Goal: Information Seeking & Learning: Find specific page/section

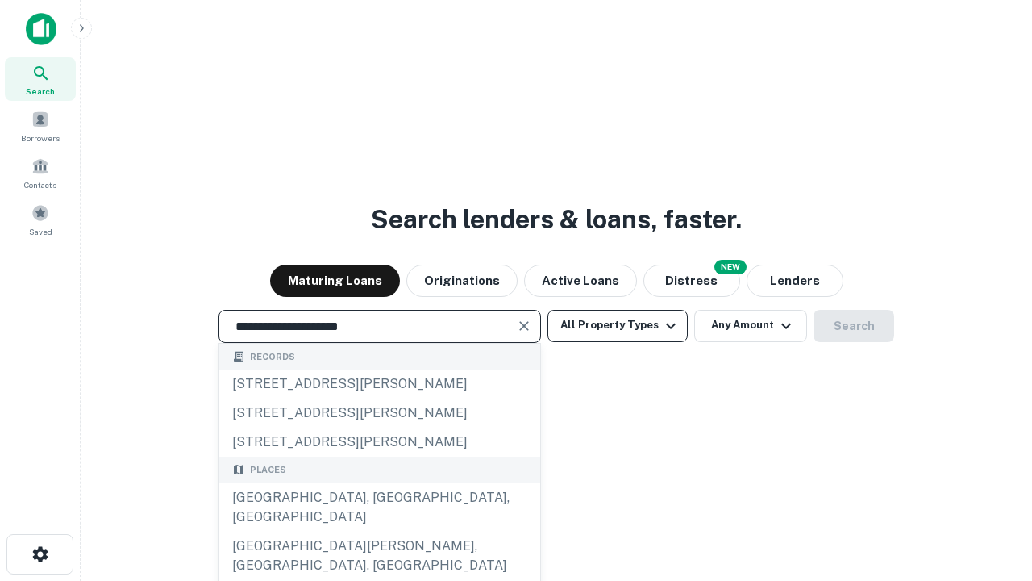
click at [379, 531] on div "[GEOGRAPHIC_DATA], [GEOGRAPHIC_DATA], [GEOGRAPHIC_DATA]" at bounding box center [379, 507] width 321 height 48
click at [618, 325] on button "All Property Types" at bounding box center [617, 326] width 140 height 32
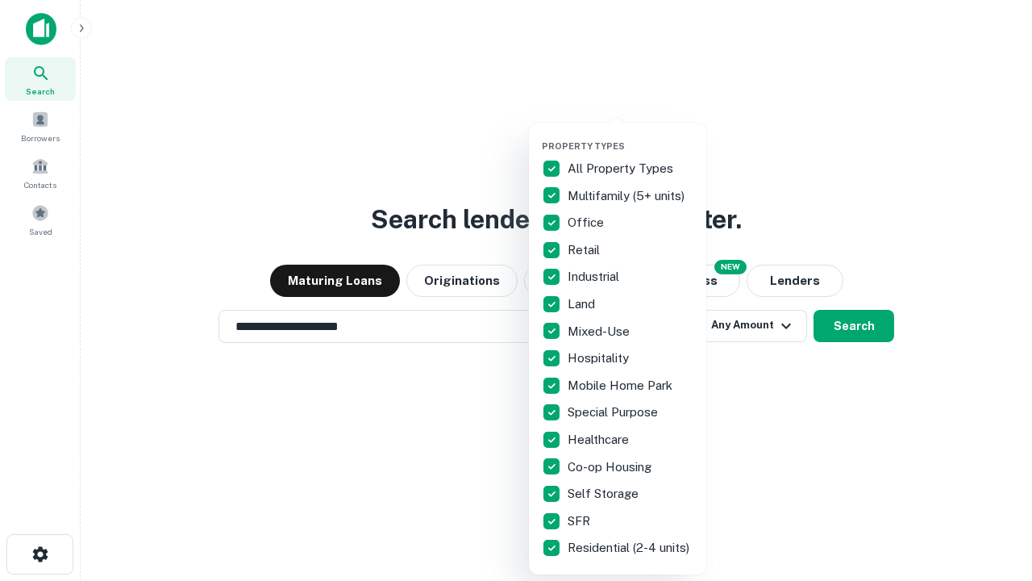
type input "**********"
click at [631, 135] on button "button" at bounding box center [630, 135] width 177 height 1
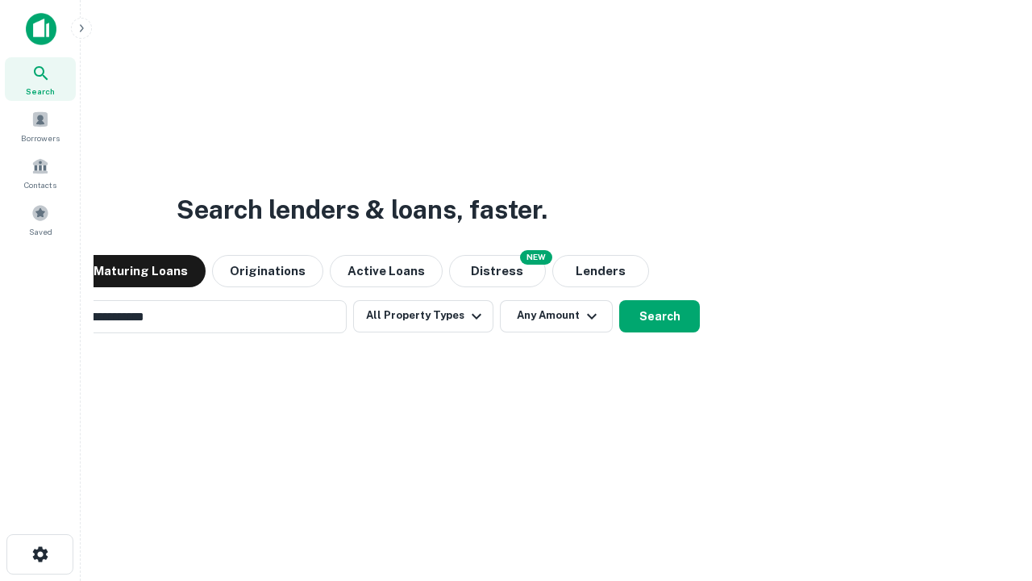
scroll to position [25, 0]
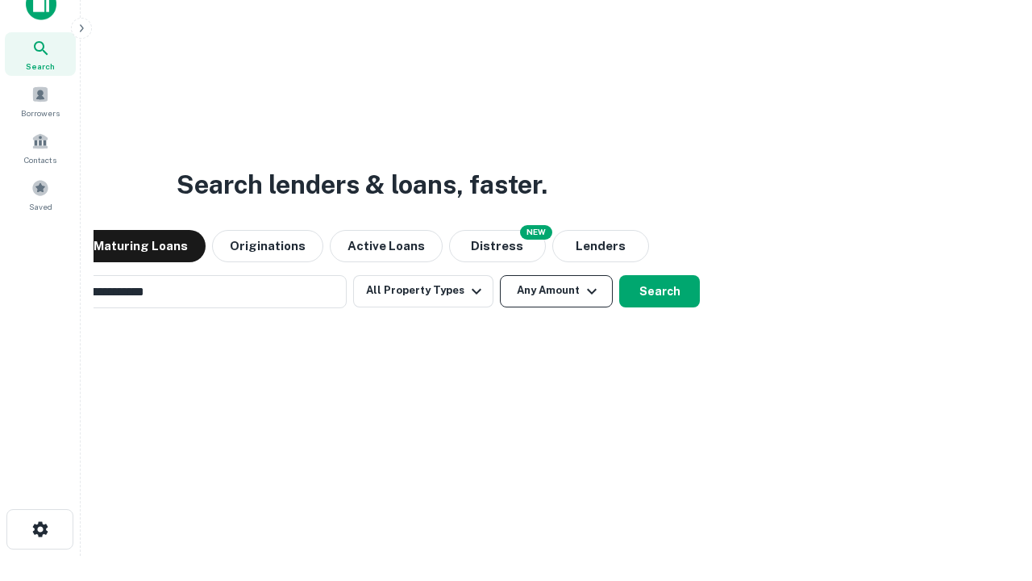
click at [500, 275] on button "Any Amount" at bounding box center [556, 291] width 113 height 32
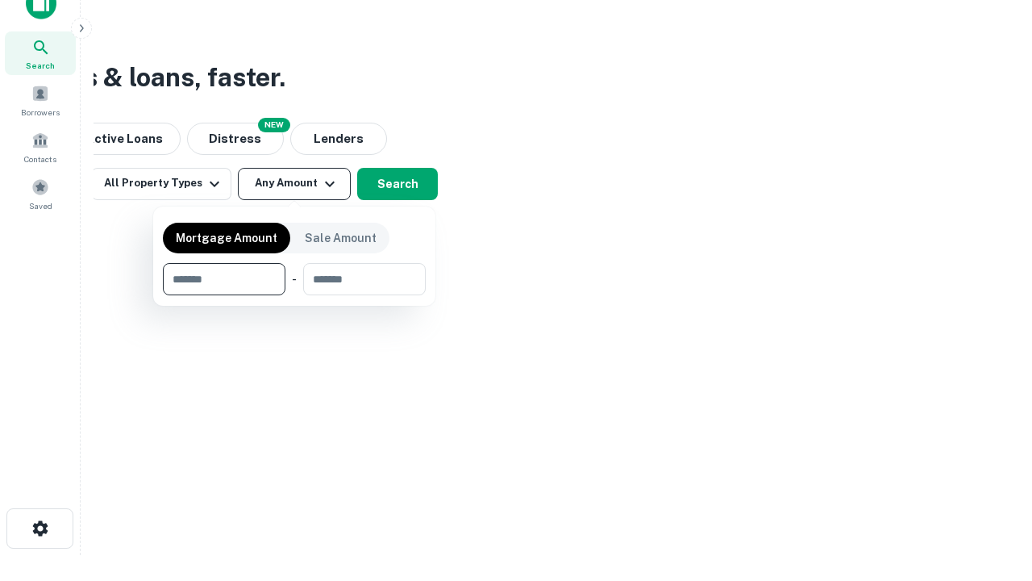
type input "*******"
click at [294, 295] on button "button" at bounding box center [294, 295] width 263 height 1
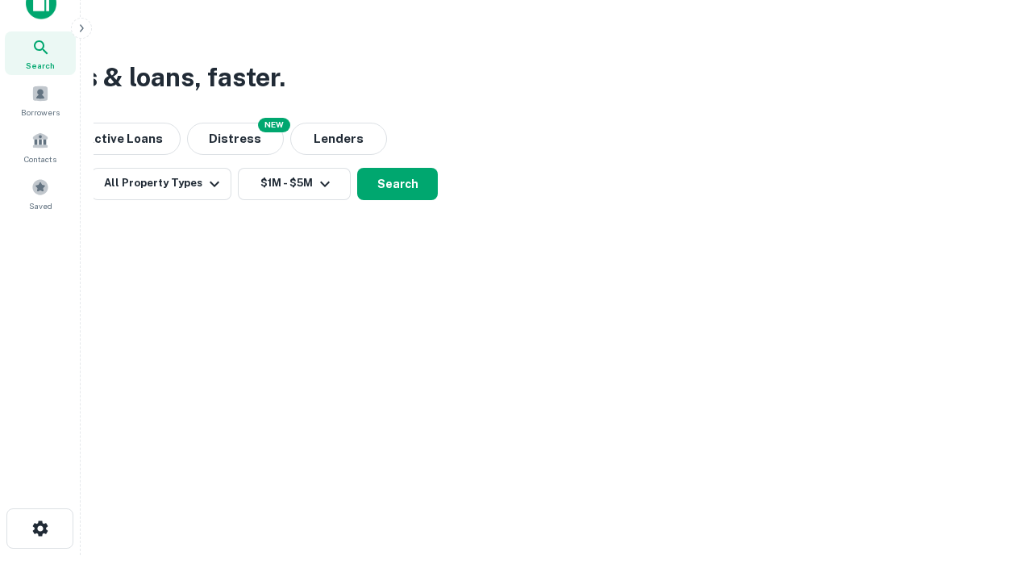
scroll to position [10, 298]
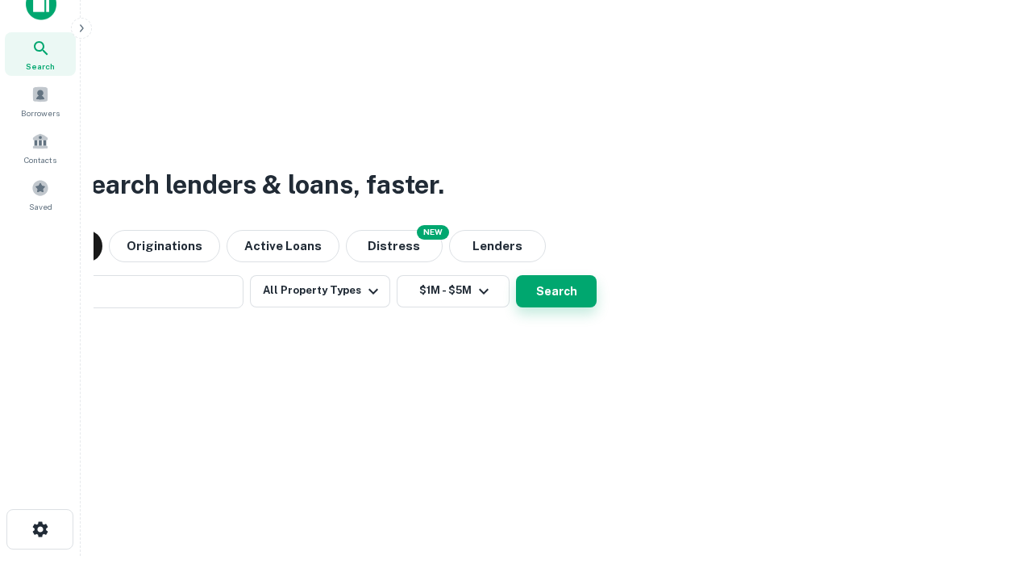
click at [516, 275] on button "Search" at bounding box center [556, 291] width 81 height 32
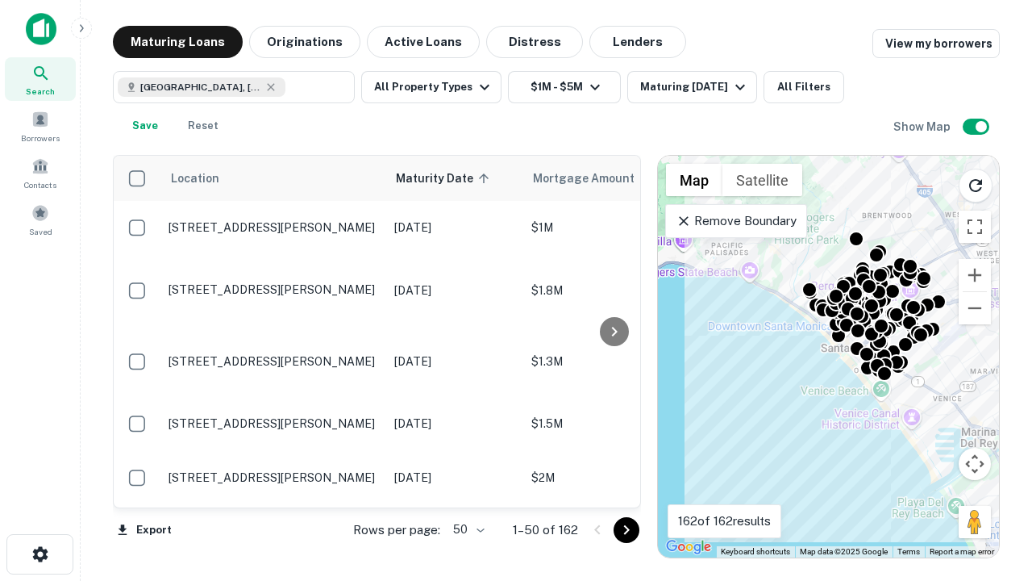
click at [466, 529] on body "Search Borrowers Contacts Saved Maturing Loans Originations Active Loans Distre…" at bounding box center [516, 290] width 1032 height 581
click at [467, 489] on li "25" at bounding box center [466, 488] width 47 height 29
